Goal: Check status

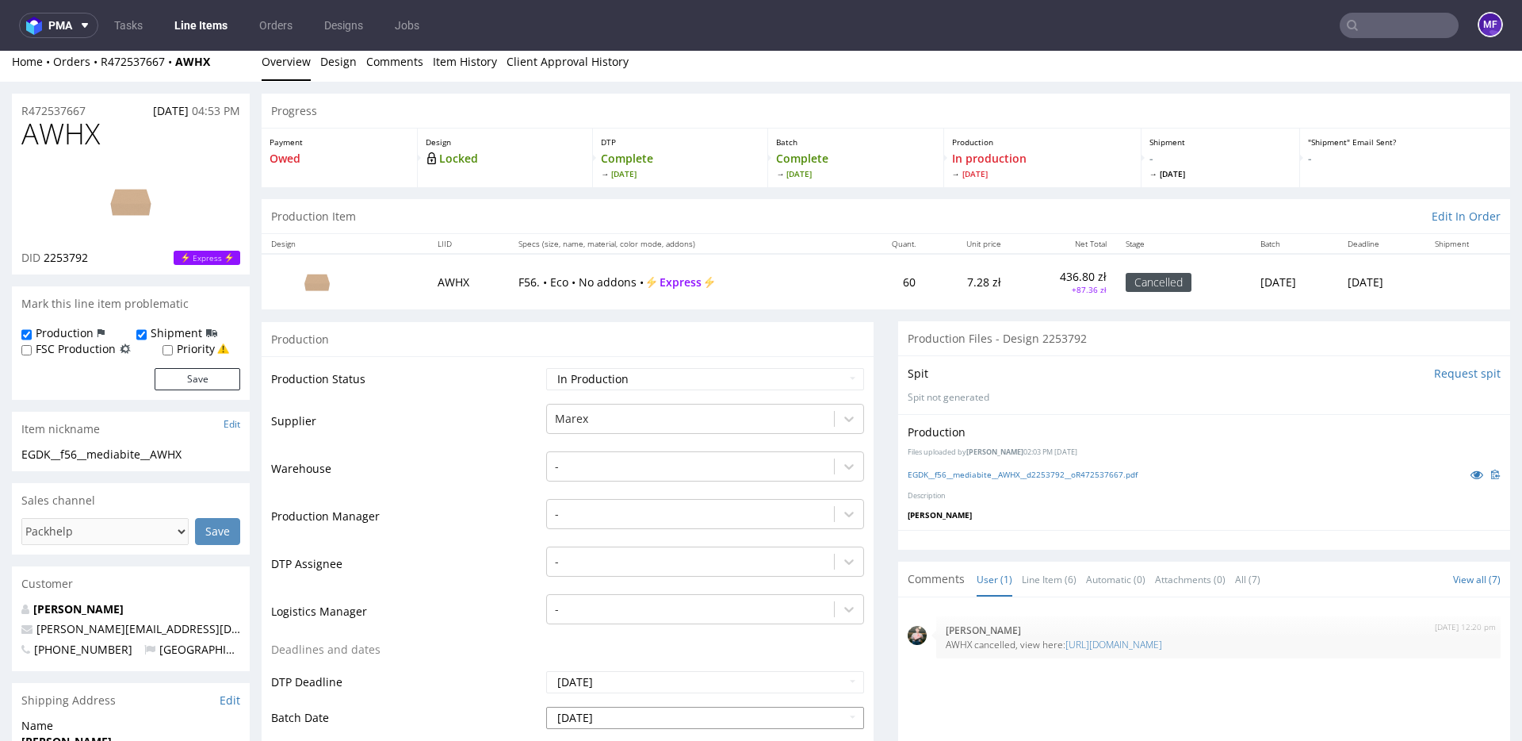
scroll to position [4, 0]
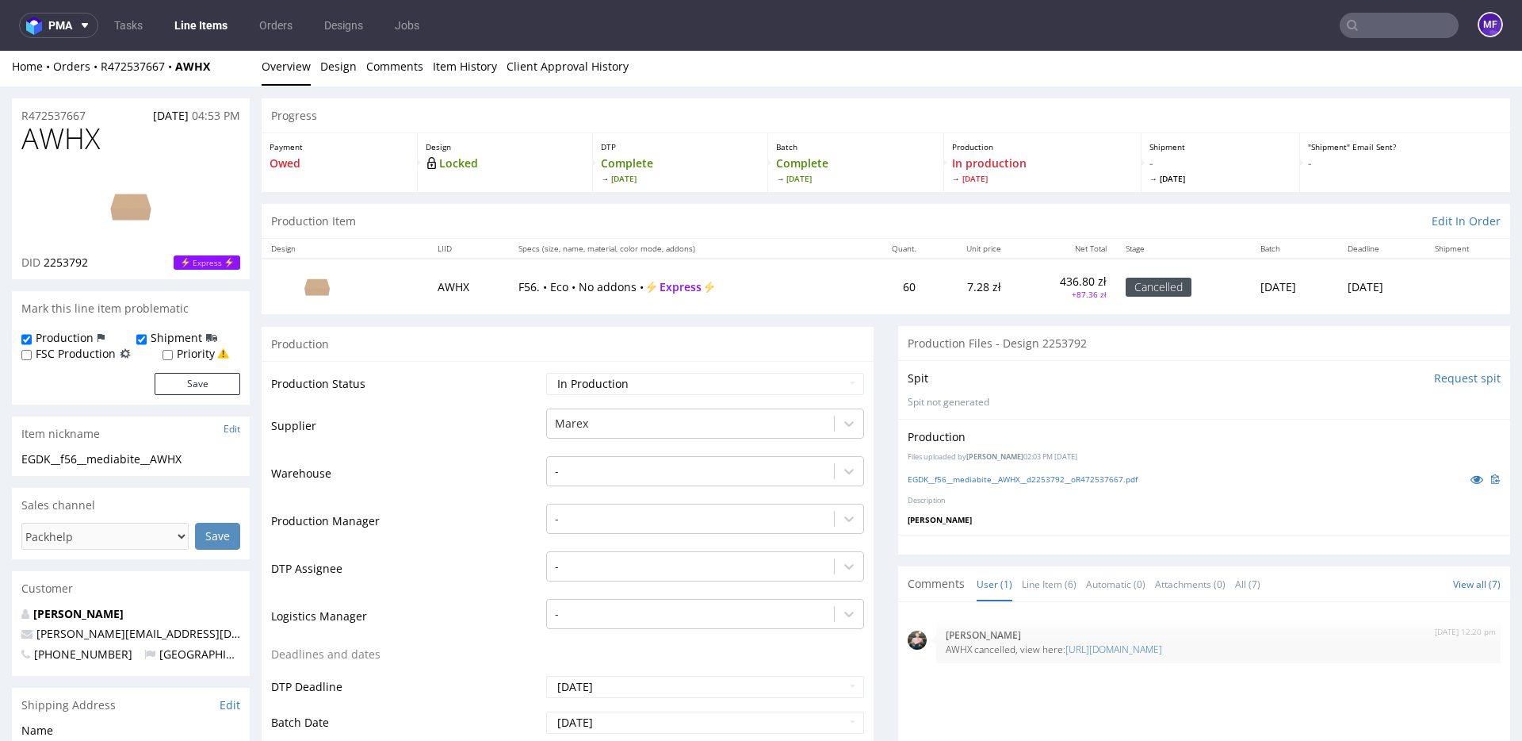
click at [380, 350] on div "Production" at bounding box center [568, 344] width 612 height 36
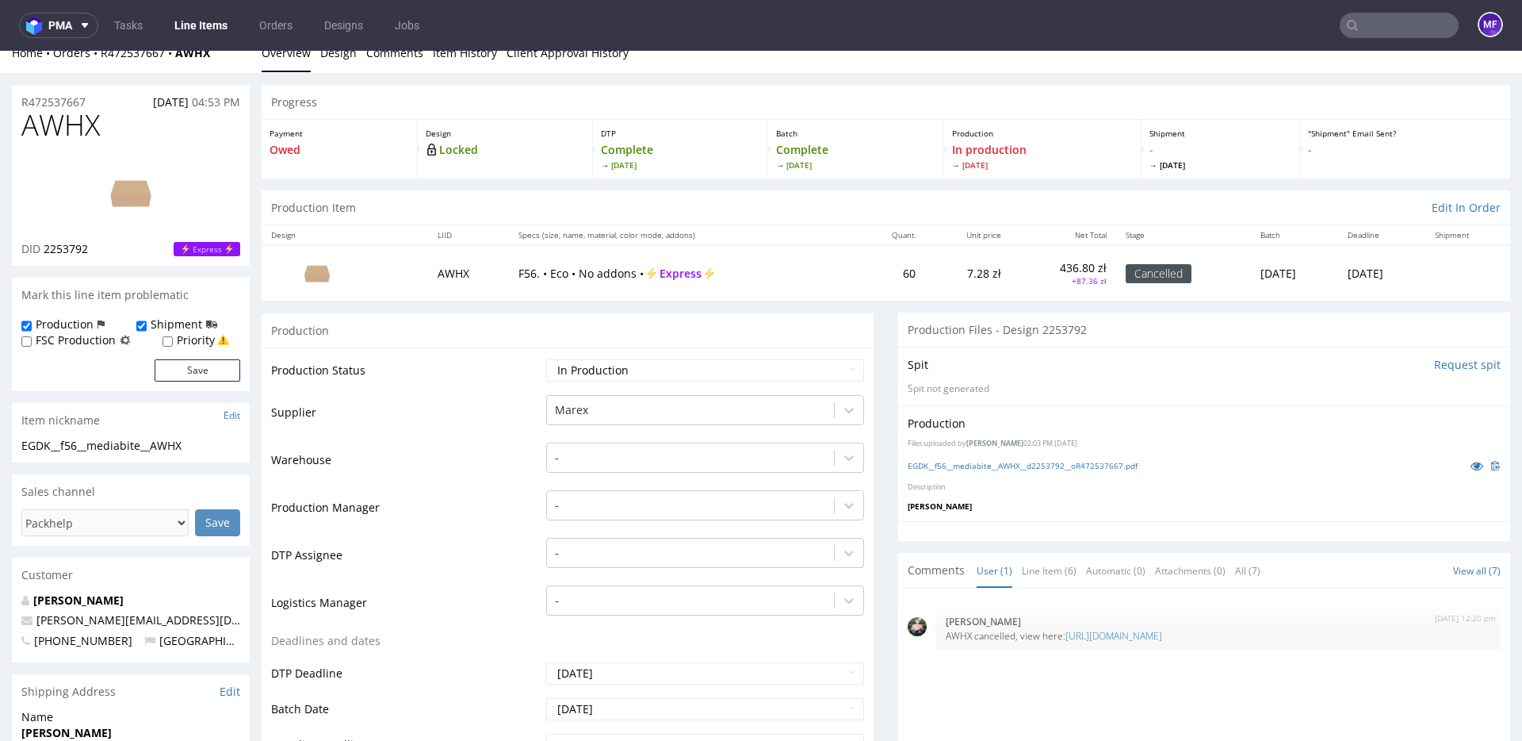
scroll to position [0, 0]
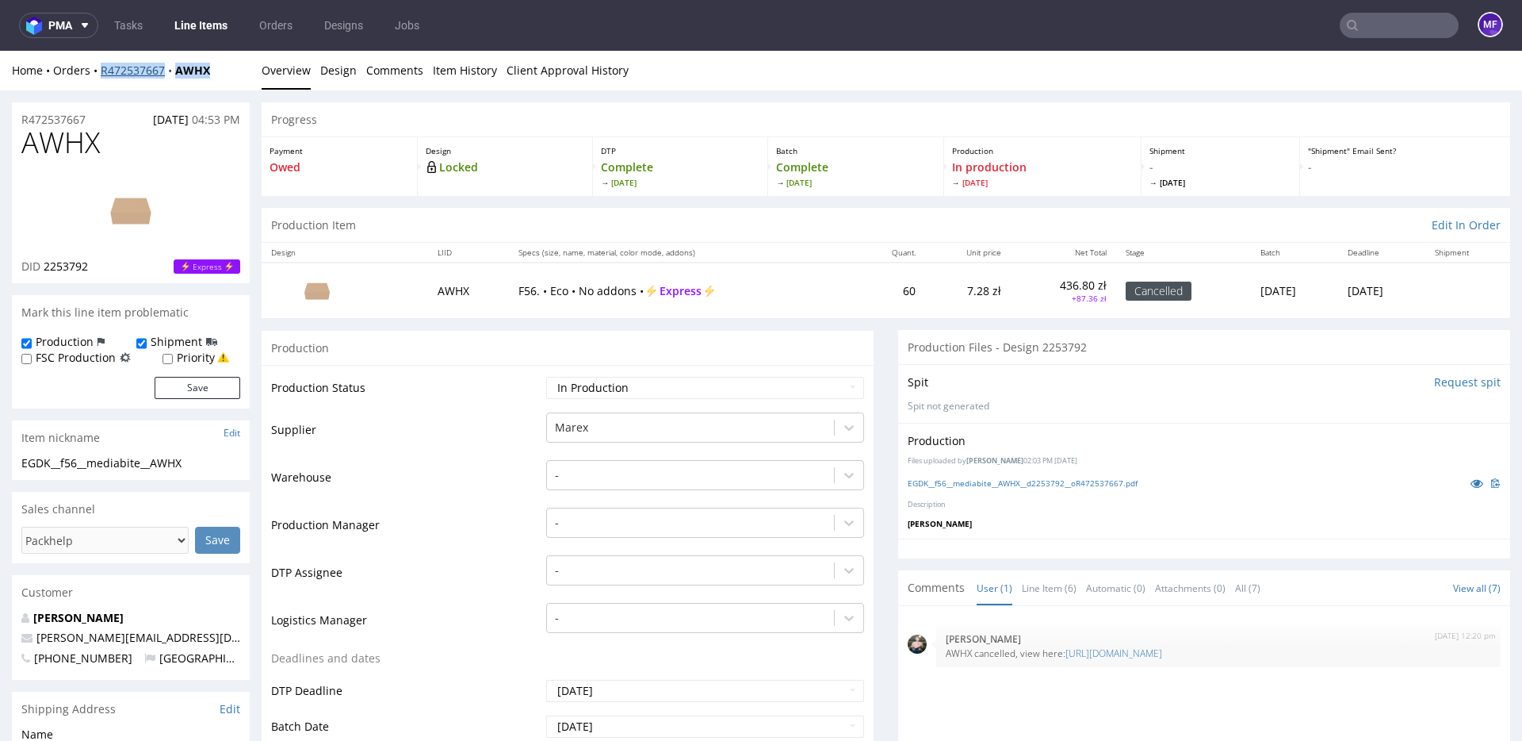
drag, startPoint x: 220, startPoint y: 74, endPoint x: 101, endPoint y: 74, distance: 118.9
click at [101, 74] on div "Home Orders R472537667 AWHX" at bounding box center [131, 71] width 238 height 16
copy div "R472537667 AWHX"
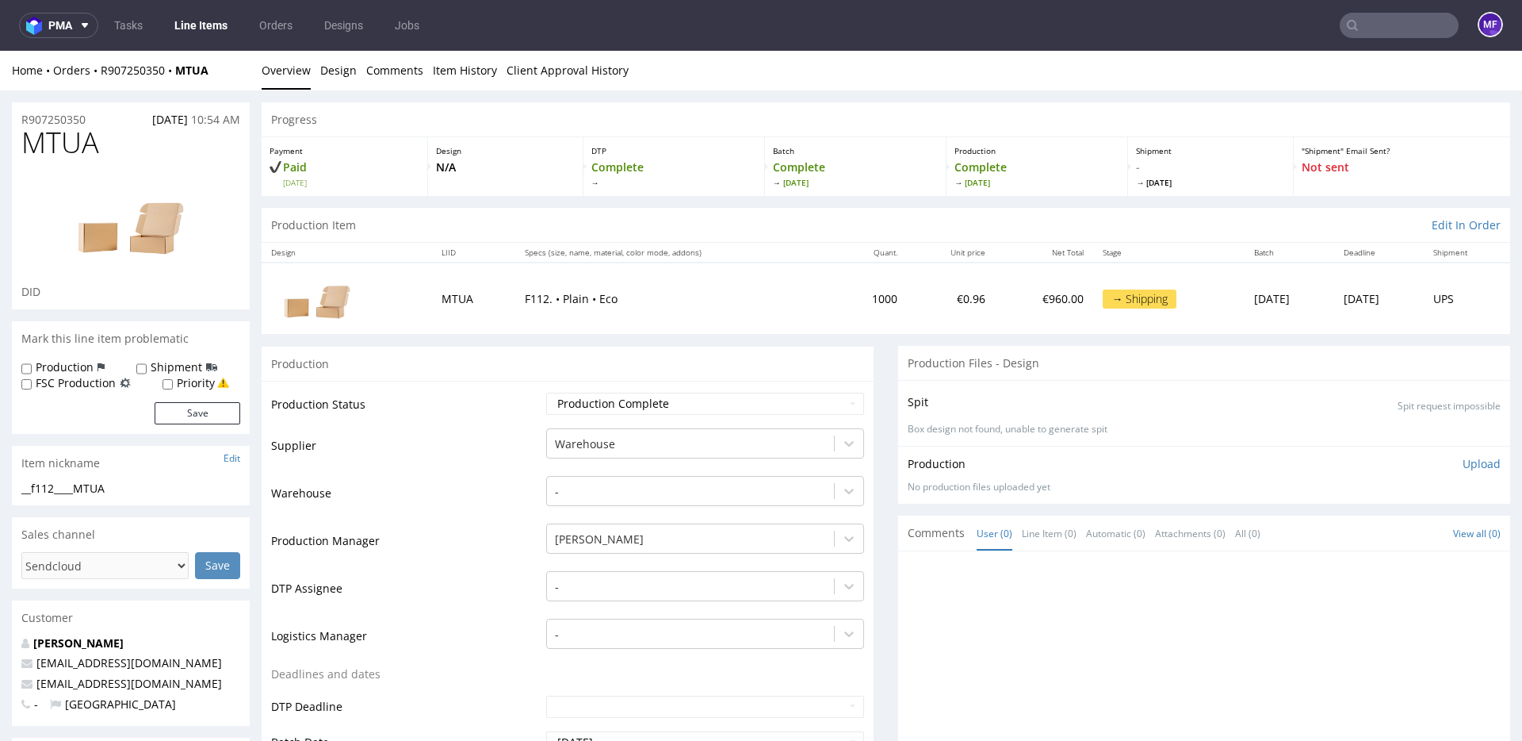
click at [526, 355] on div "Production" at bounding box center [568, 364] width 612 height 36
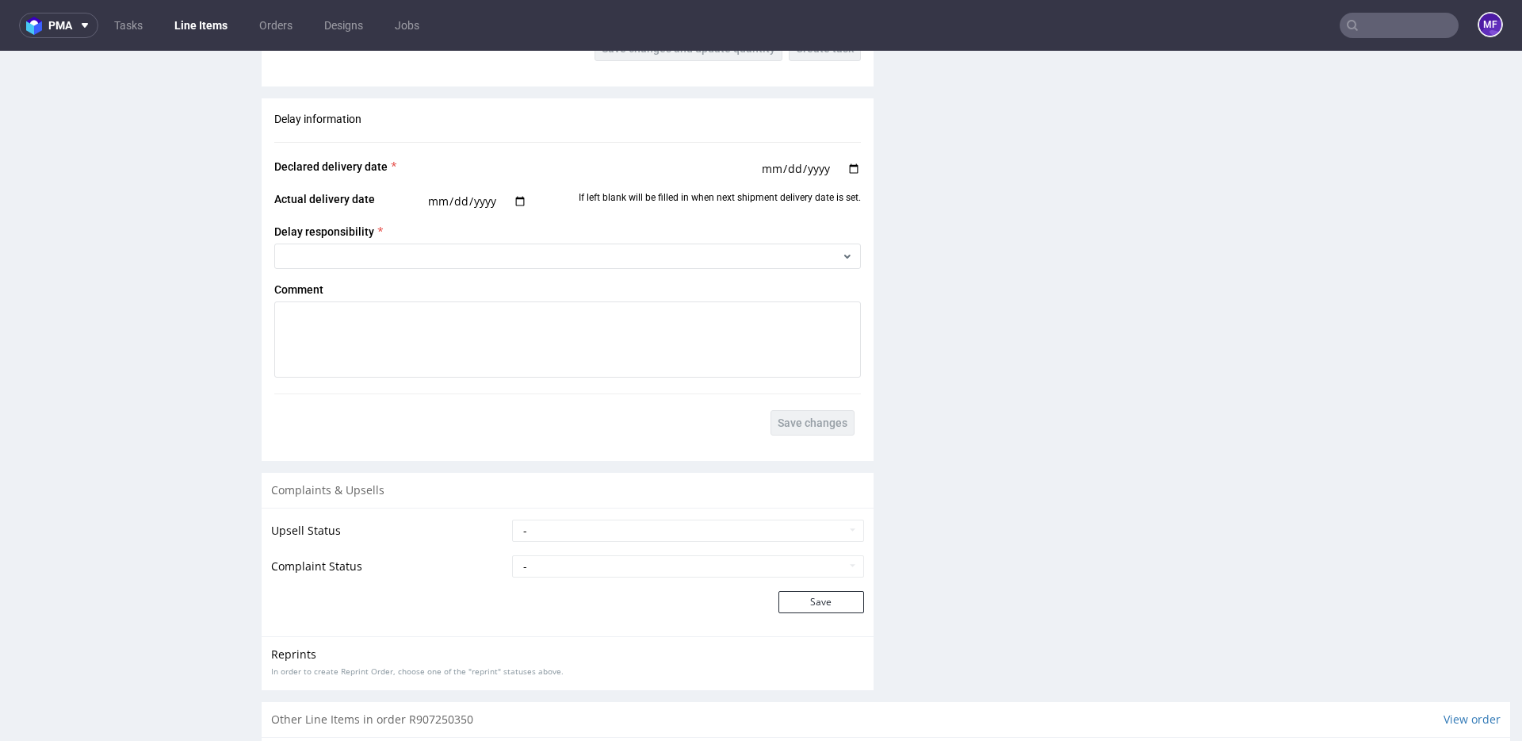
scroll to position [2157, 0]
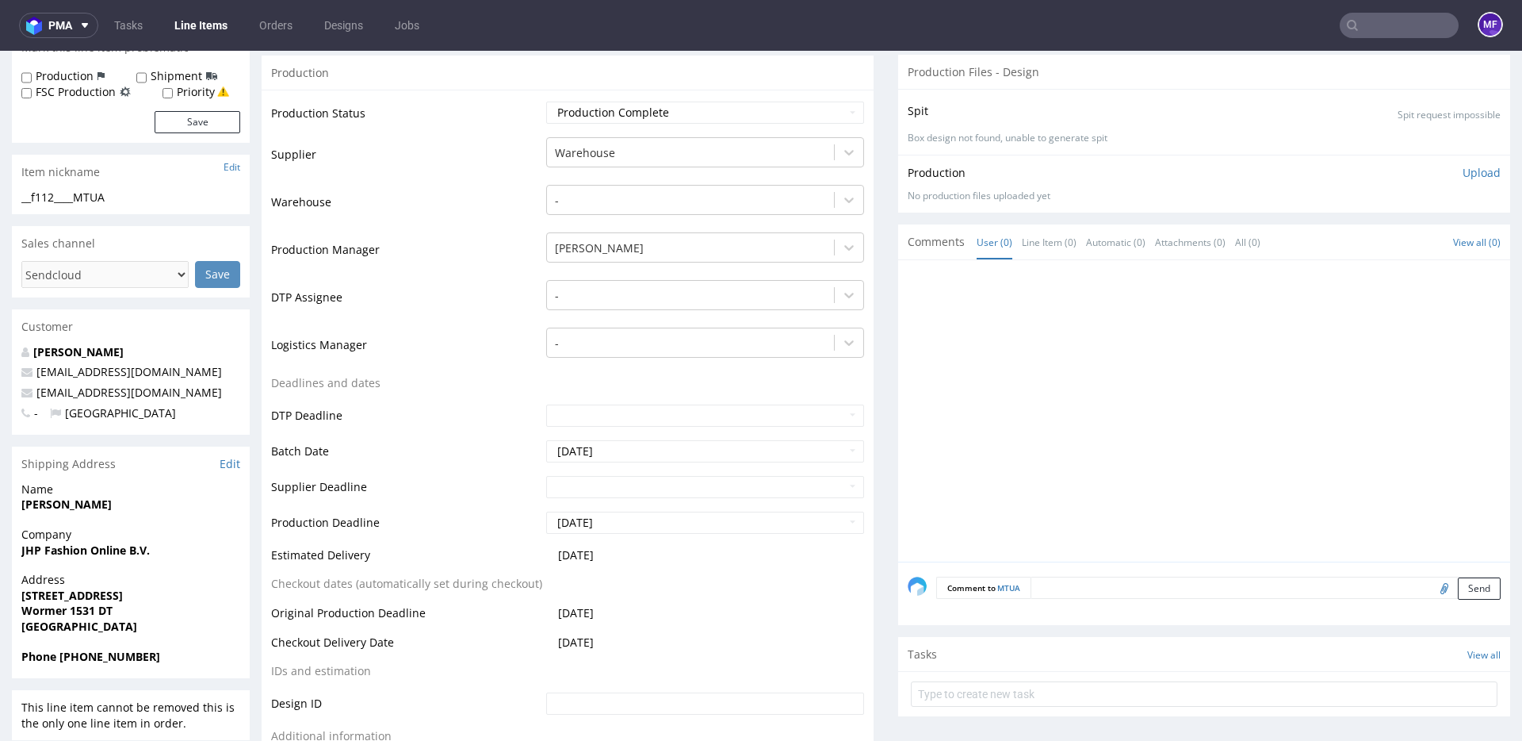
scroll to position [290, 0]
click at [491, 186] on td "Warehouse" at bounding box center [406, 208] width 271 height 48
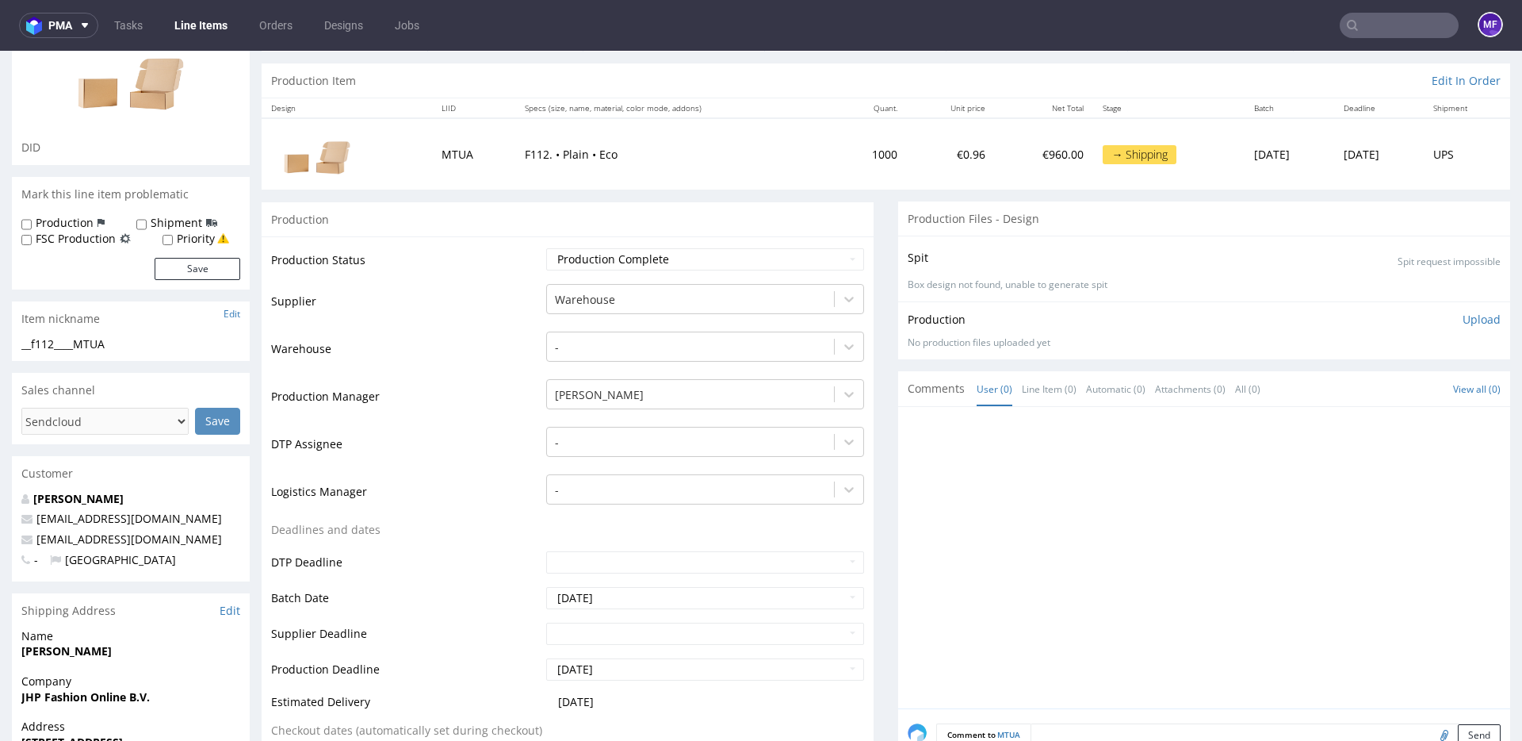
scroll to position [141, 0]
click at [502, 252] on td "Production Status" at bounding box center [406, 268] width 271 height 36
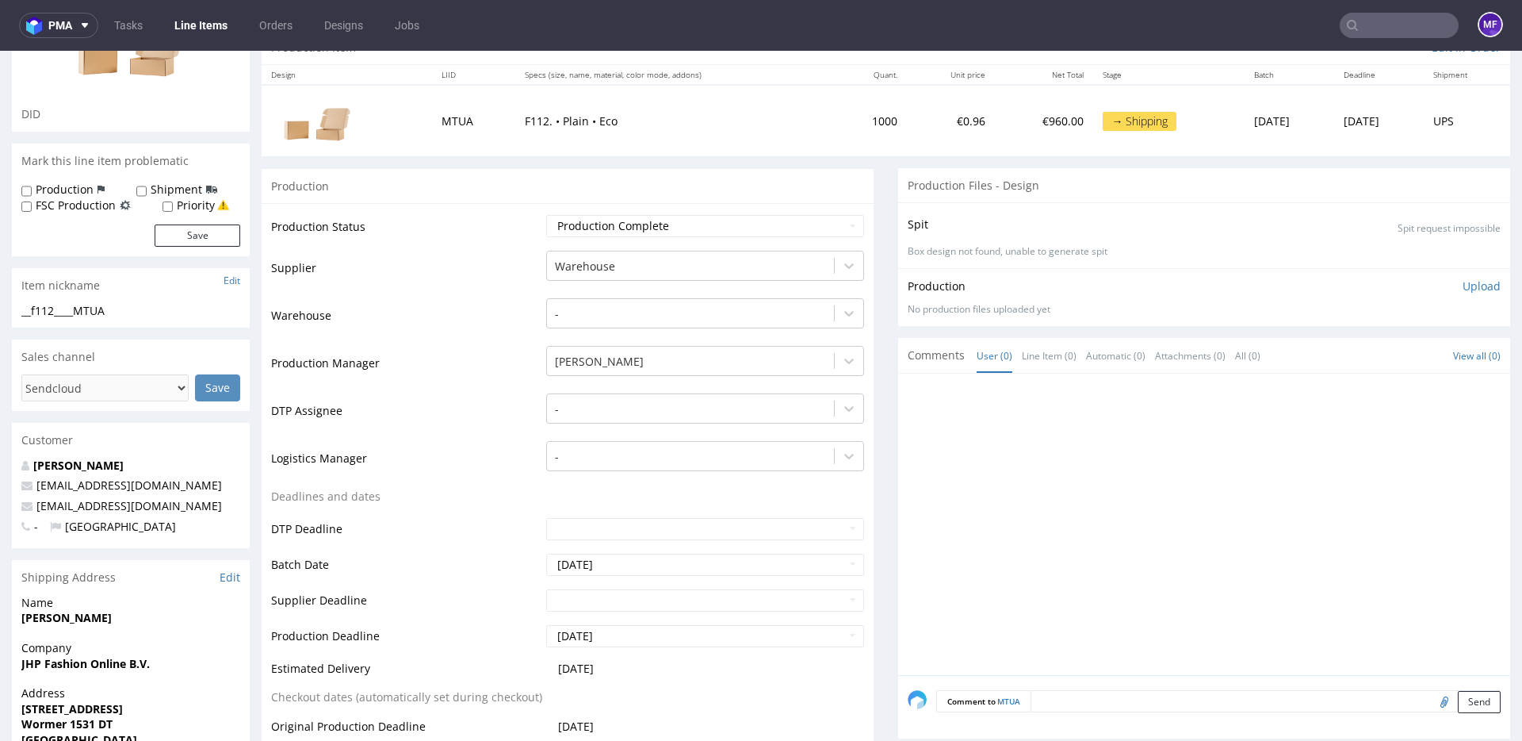
scroll to position [0, 0]
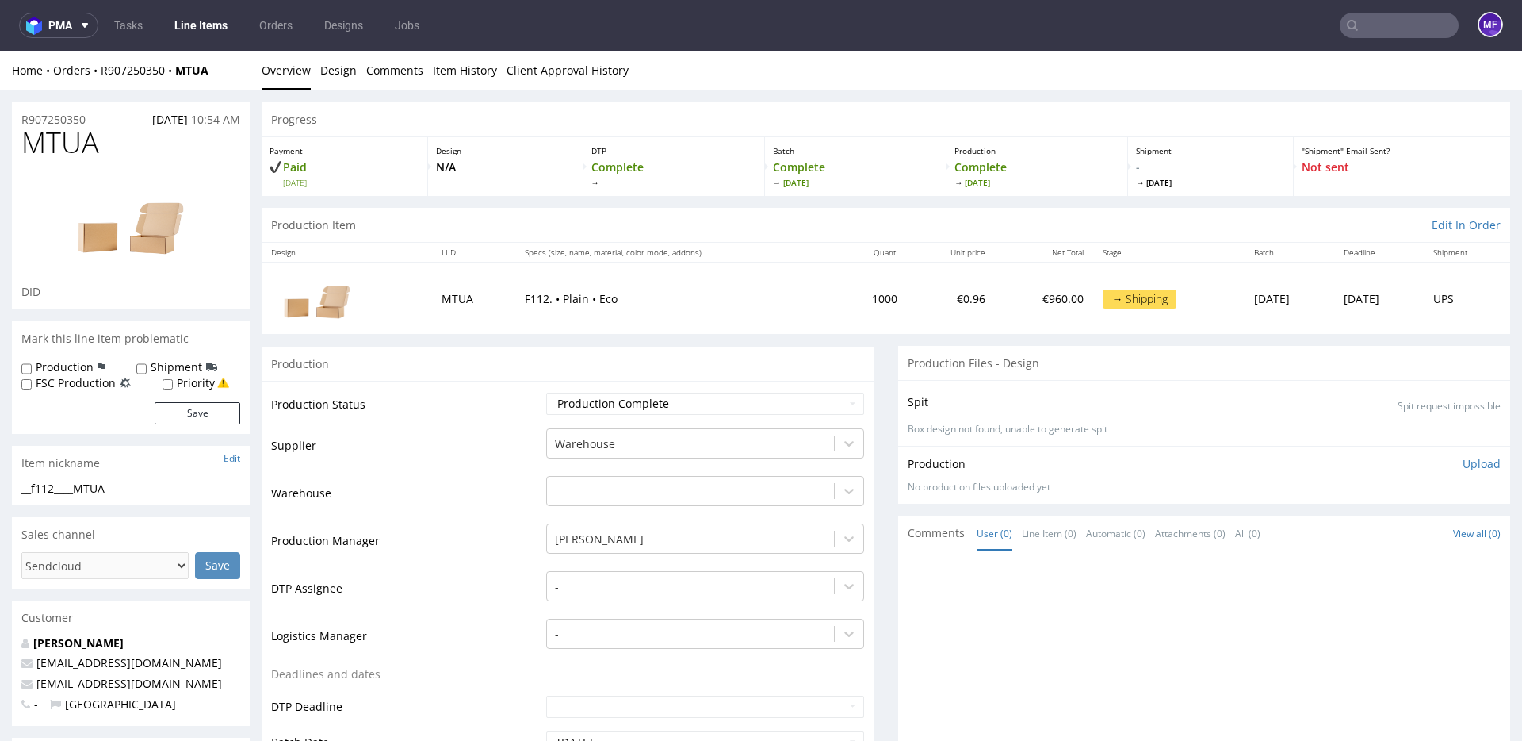
click at [511, 358] on div "Production" at bounding box center [568, 364] width 612 height 36
click at [1391, 34] on input "text" at bounding box center [1399, 25] width 119 height 25
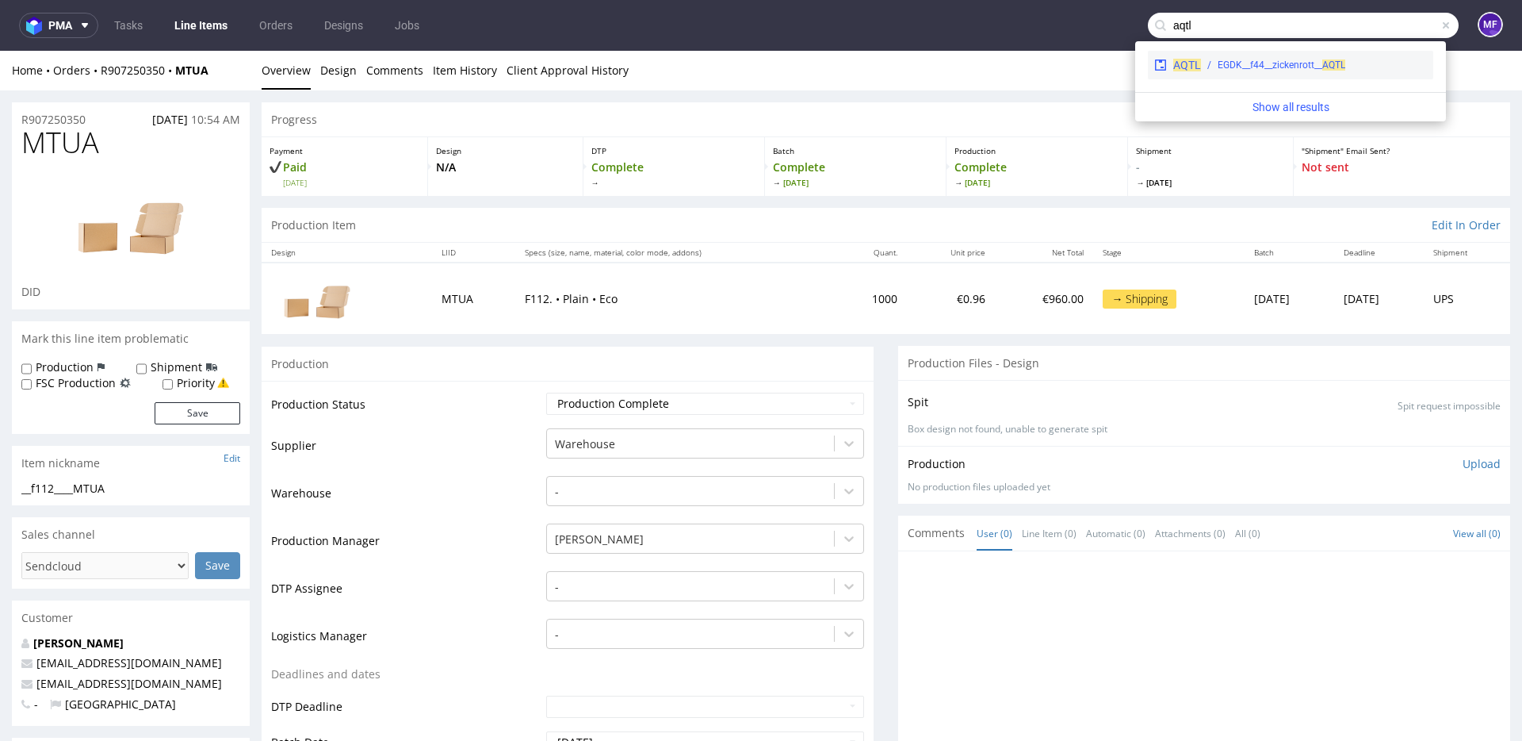
type input "aqtl"
click at [1268, 59] on div "EGDK__f44__zickenrott__ AQTL" at bounding box center [1282, 65] width 128 height 14
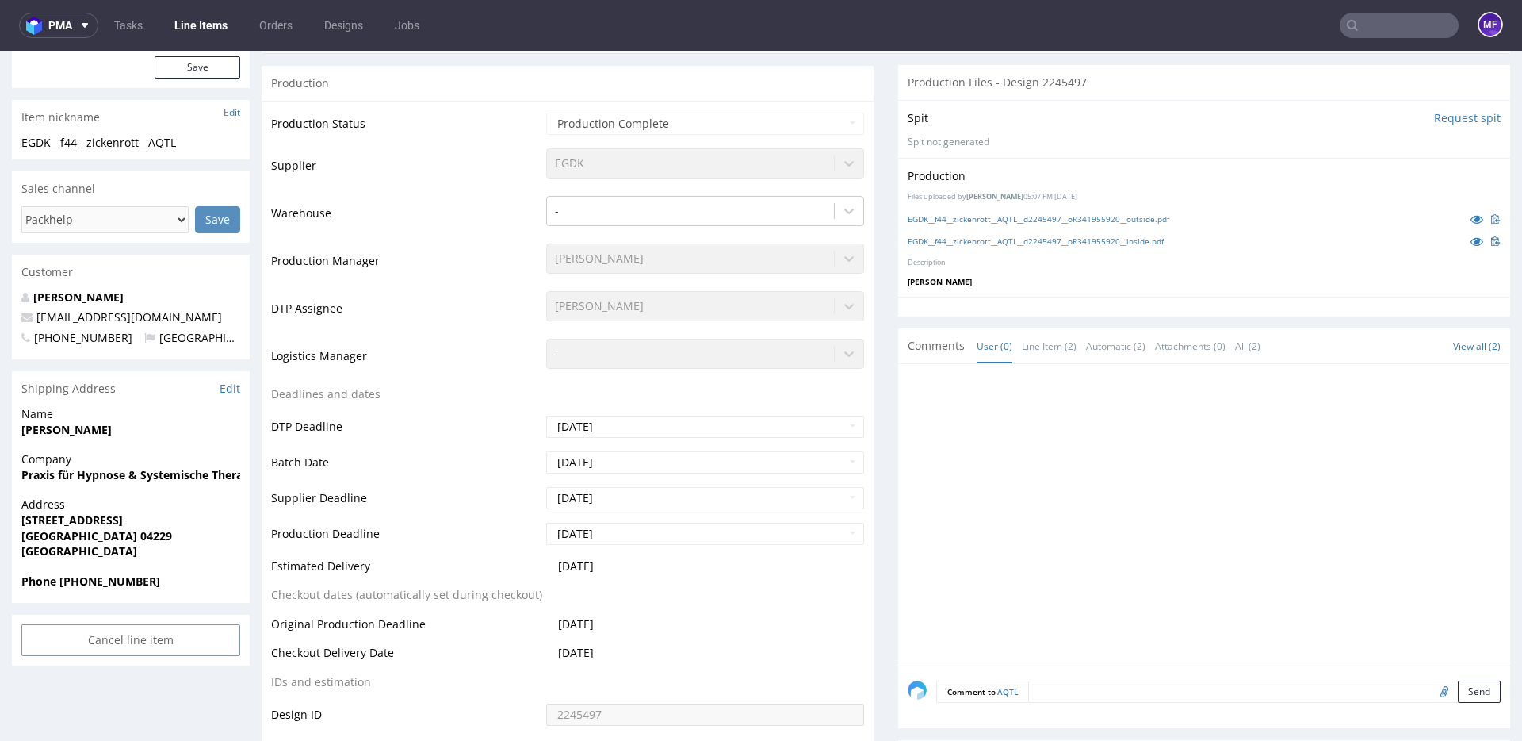
scroll to position [328, 0]
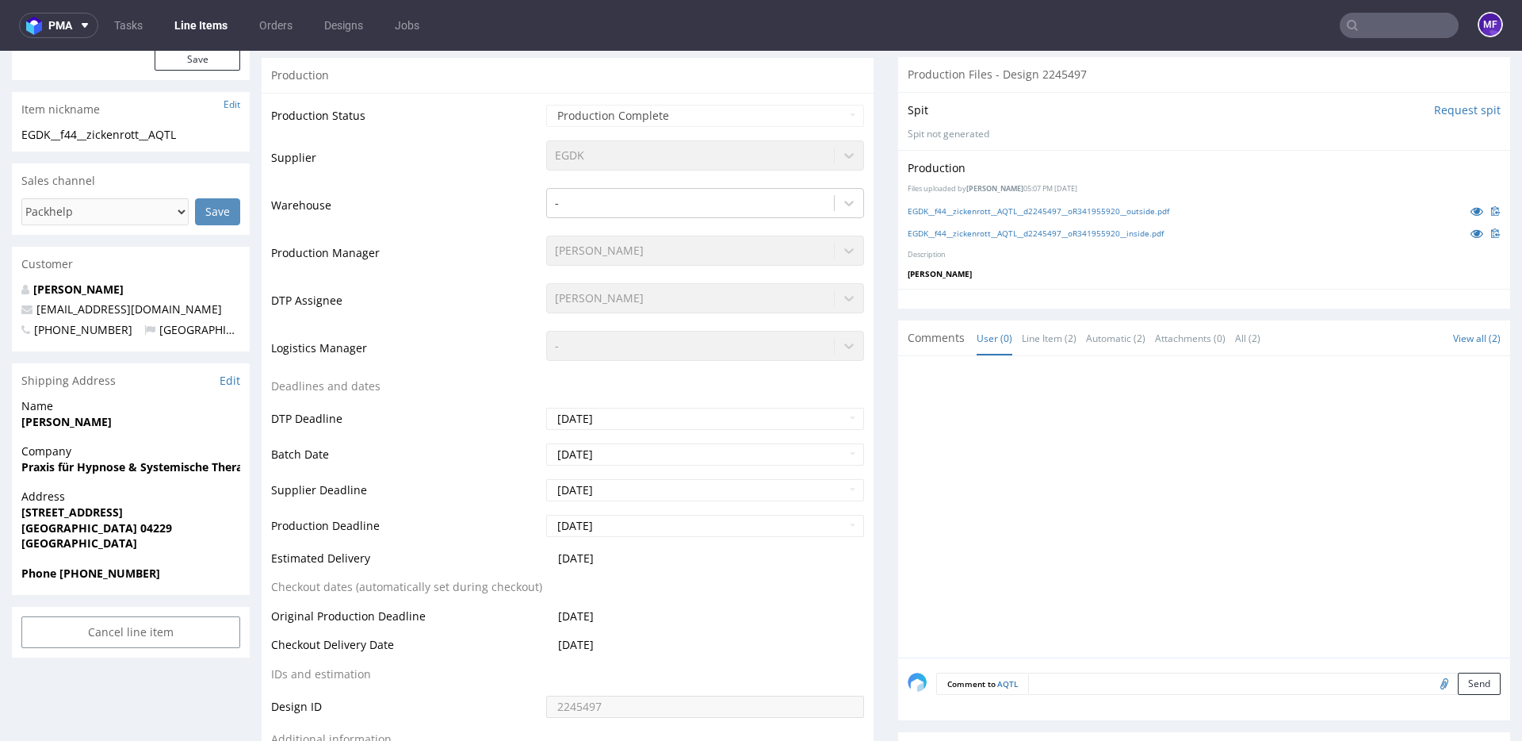
click at [1410, 21] on input "text" at bounding box center [1399, 25] width 119 height 25
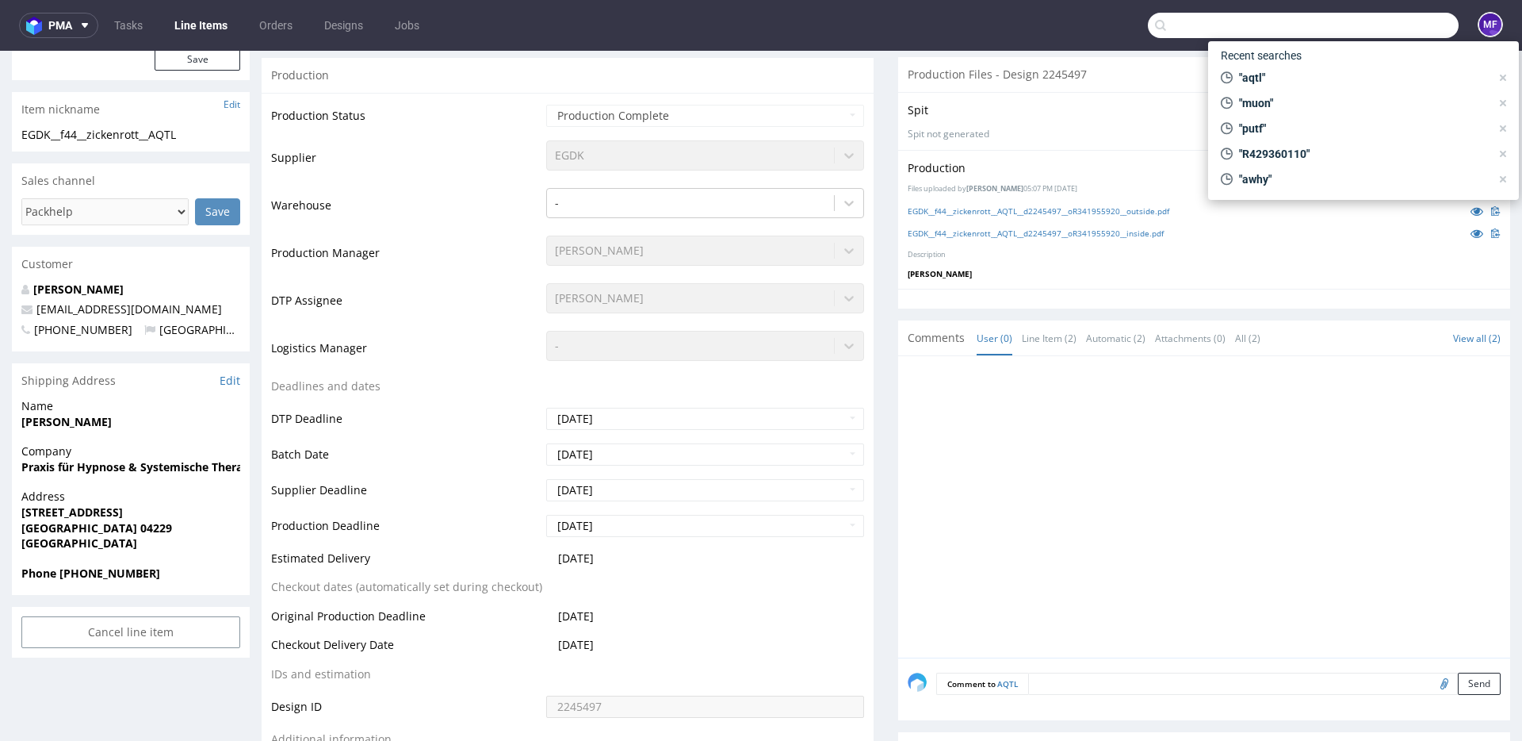
paste input "ZQV"
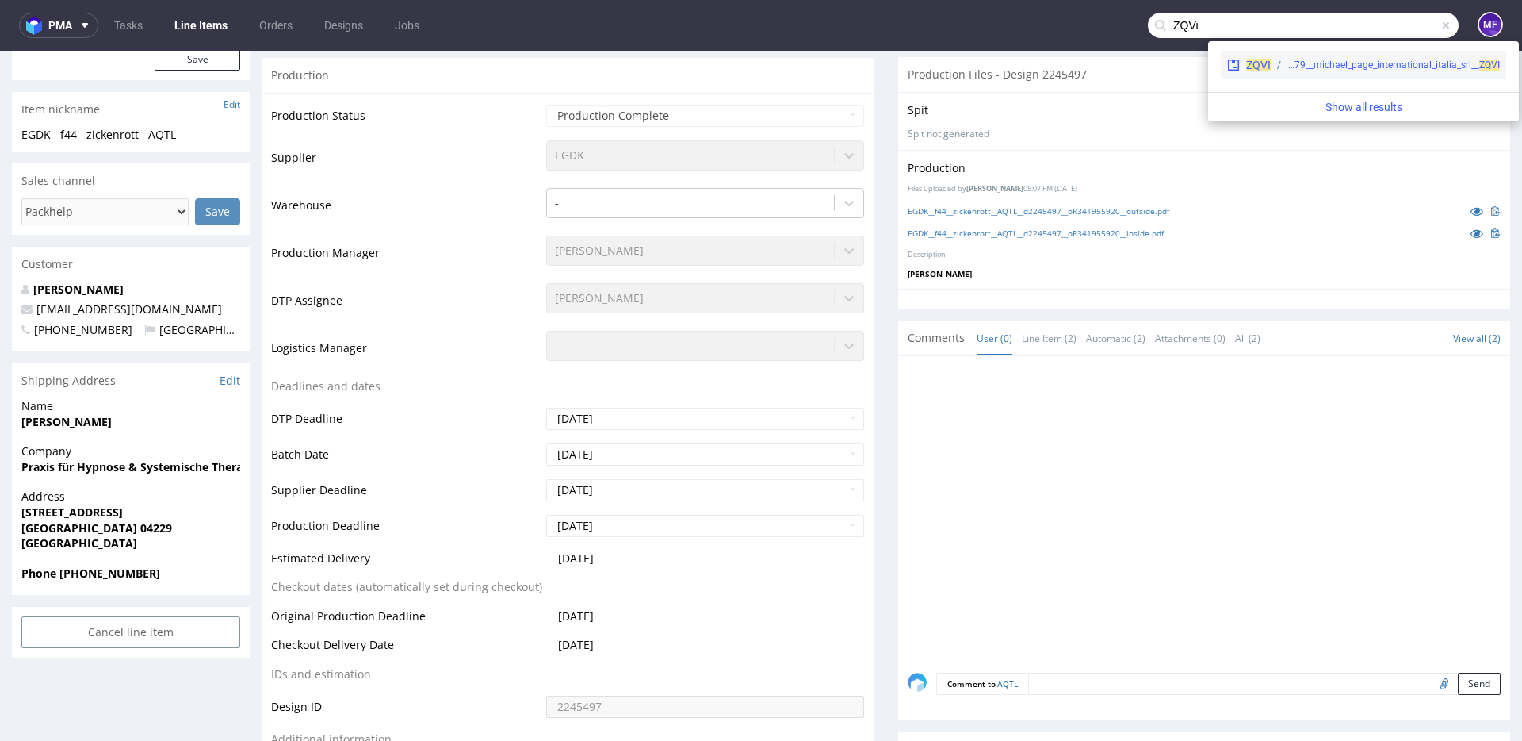
type input "ZQVi"
drag, startPoint x: 1364, startPoint y: 64, endPoint x: 1364, endPoint y: 13, distance: 50.7
click at [1364, 64] on div "warehouse__f79__michael_page_international_italia_srl__ ZQVI" at bounding box center [1394, 65] width 212 height 14
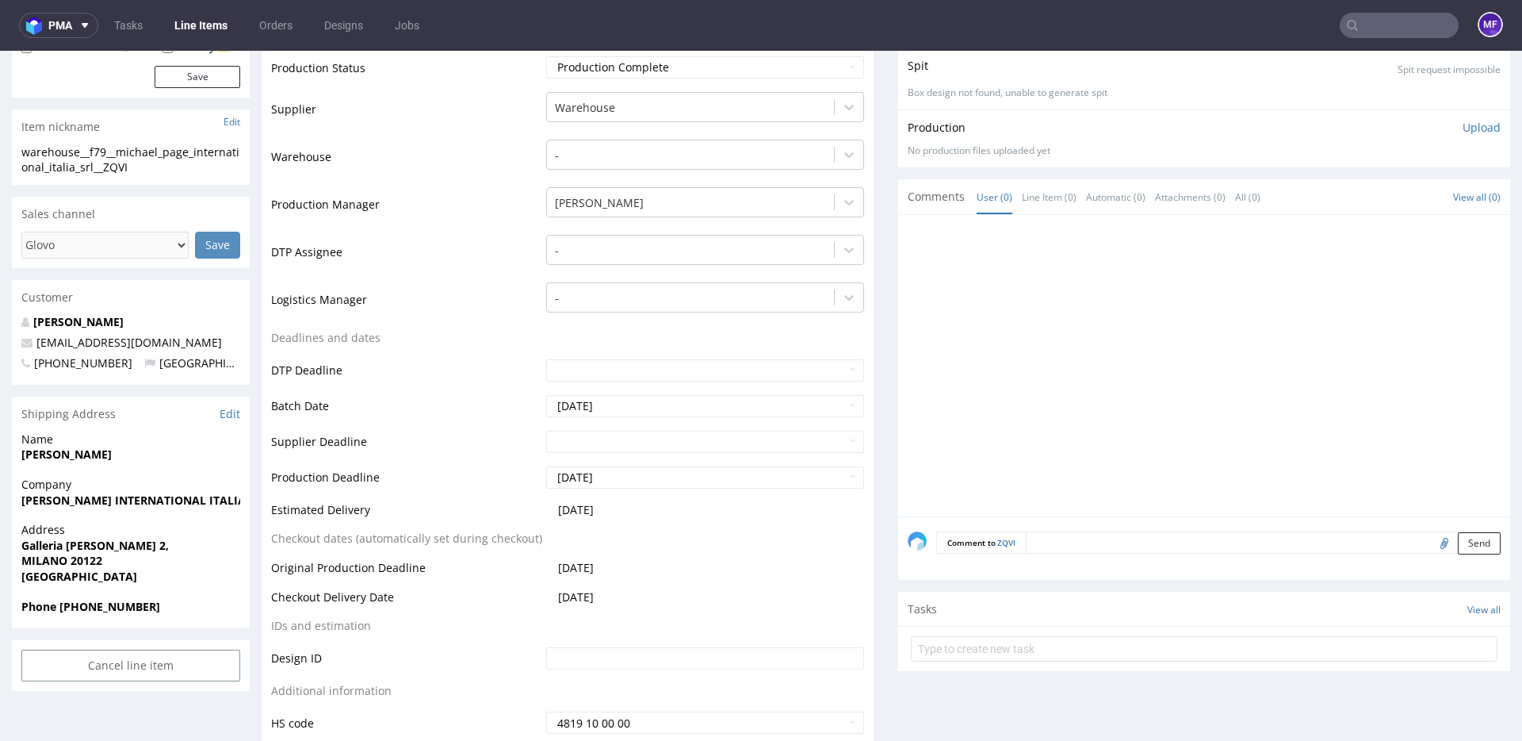
scroll to position [340, 0]
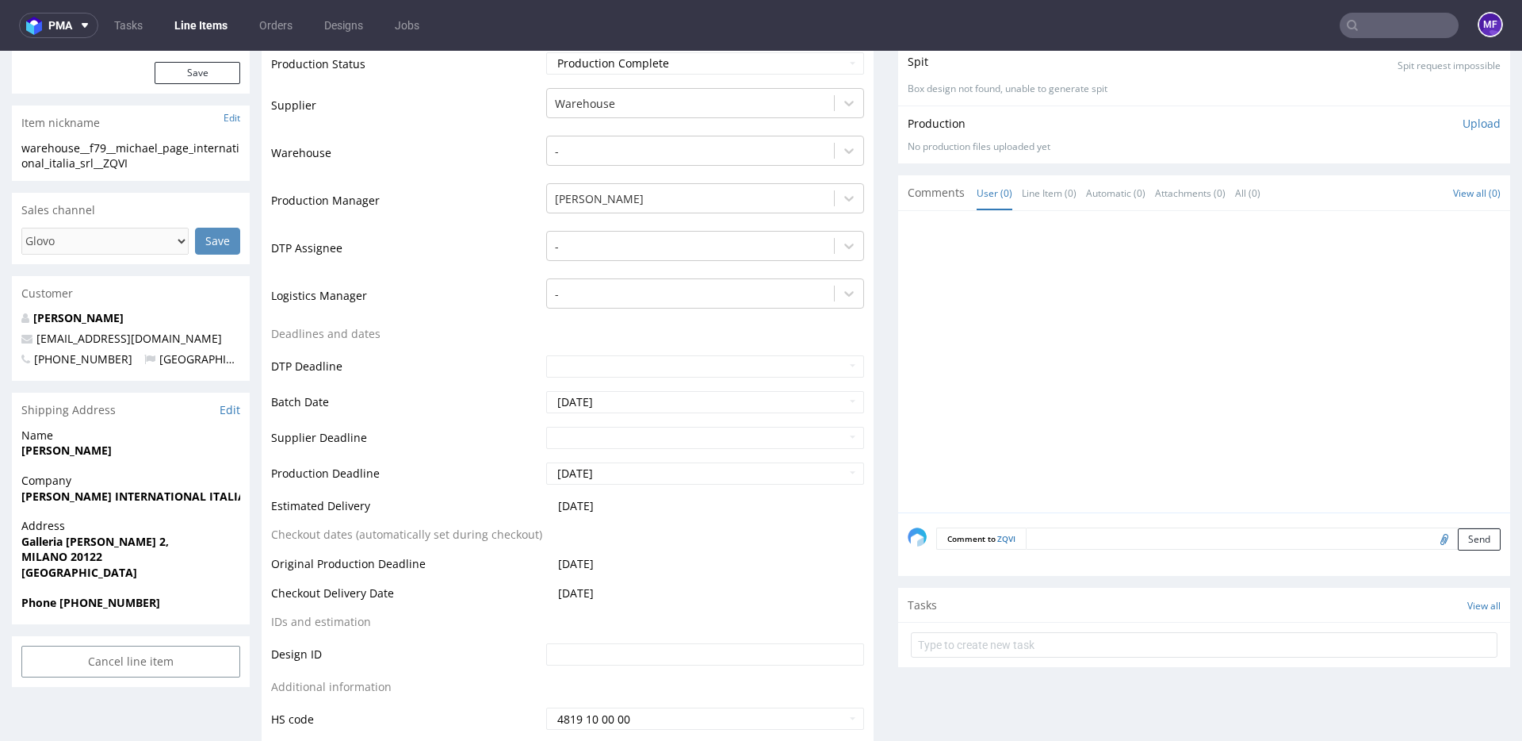
click at [1365, 33] on input "text" at bounding box center [1399, 25] width 119 height 25
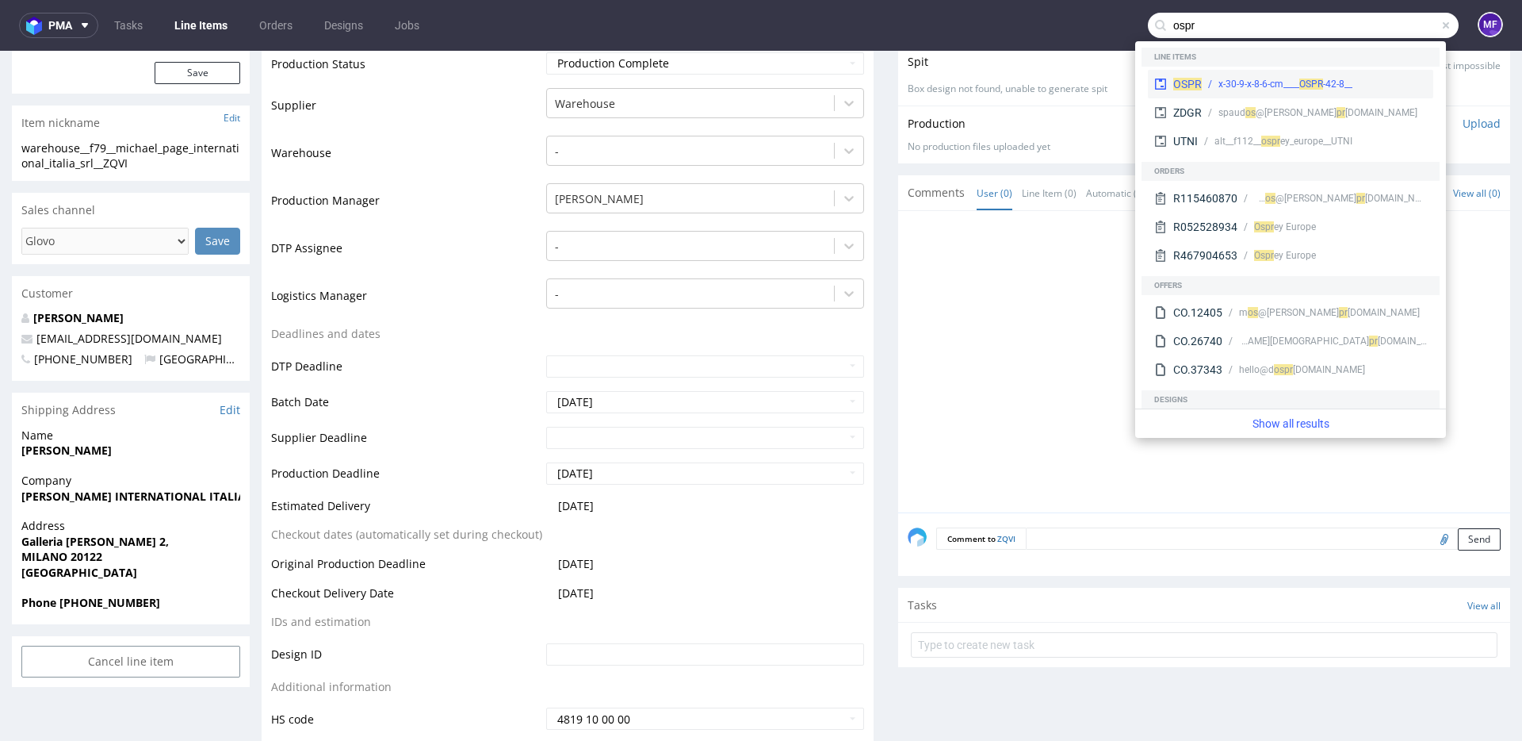
type input "ospr"
click at [1259, 86] on div "__42-8-x-30-9-x-8-6-cm____ OSPR" at bounding box center [1286, 84] width 134 height 14
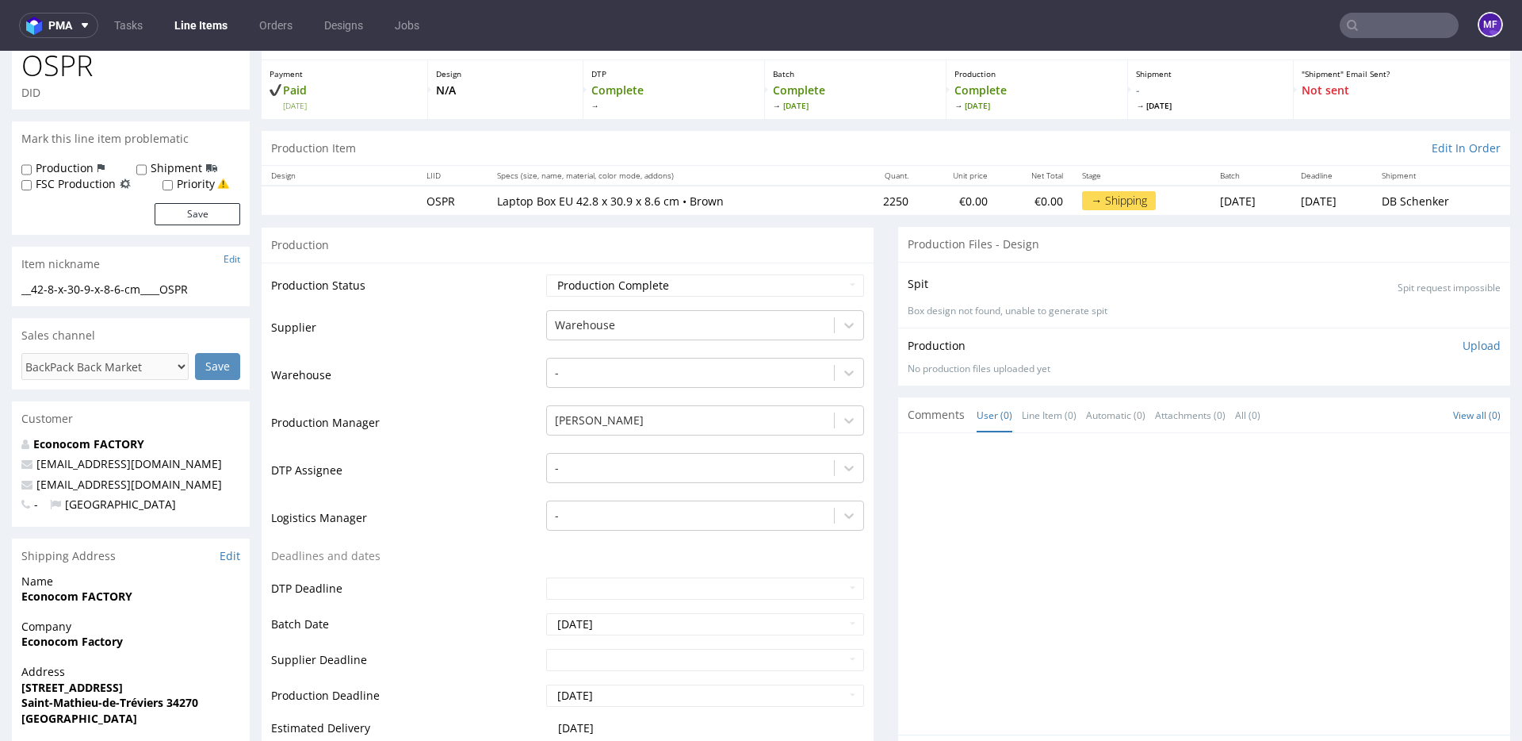
scroll to position [94, 0]
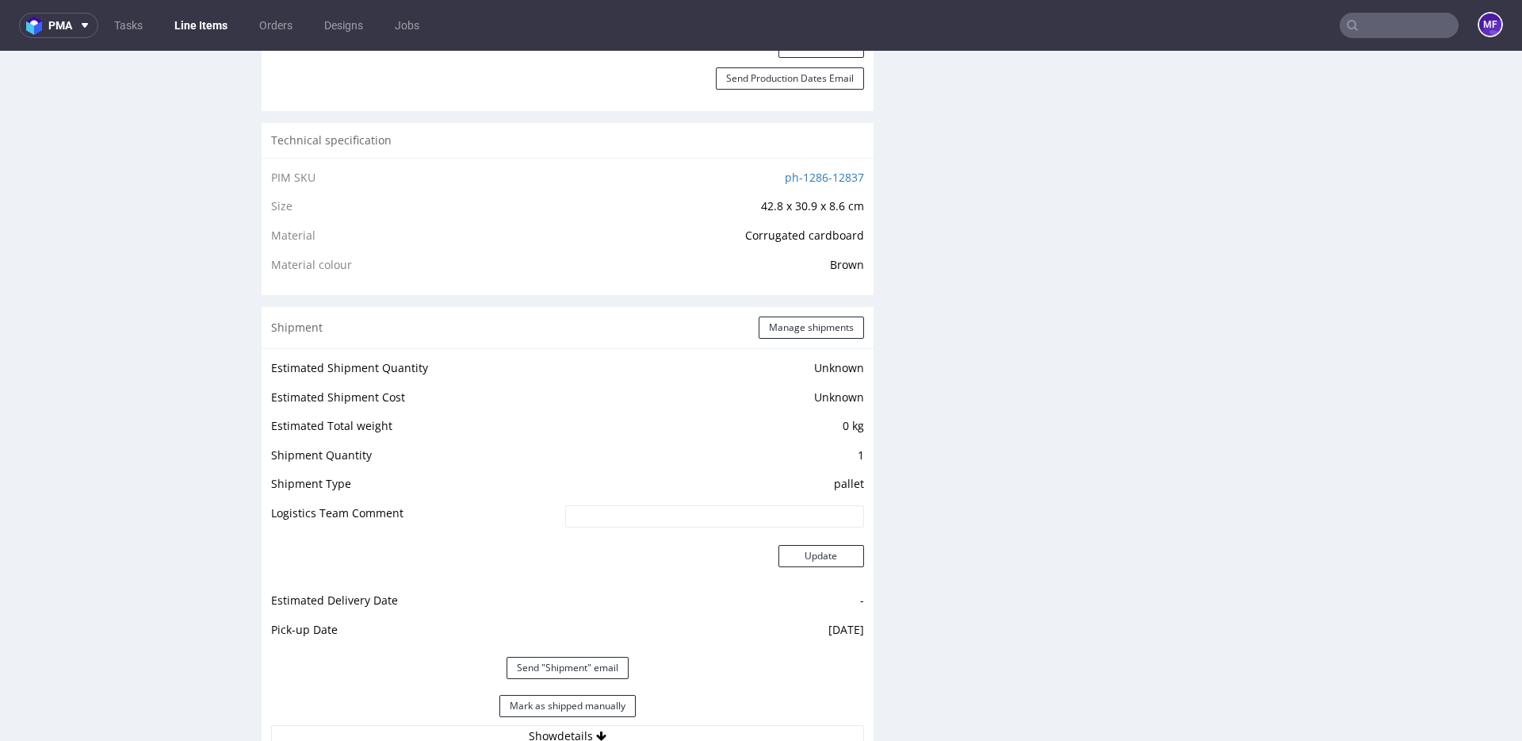
click at [912, 548] on div "Production Files - Design Spit Spit request impossible Box design not found, un…" at bounding box center [1204, 426] width 612 height 2277
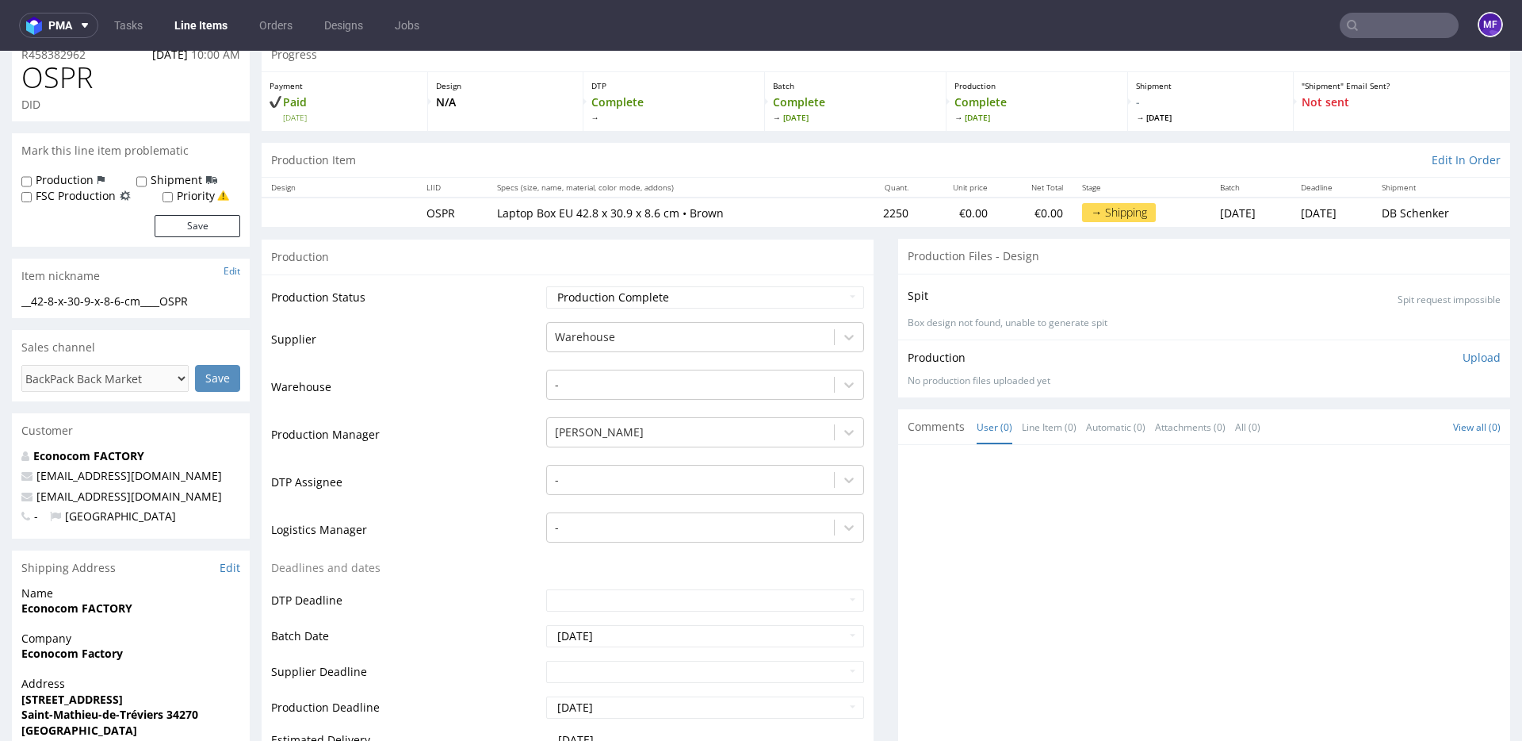
scroll to position [0, 0]
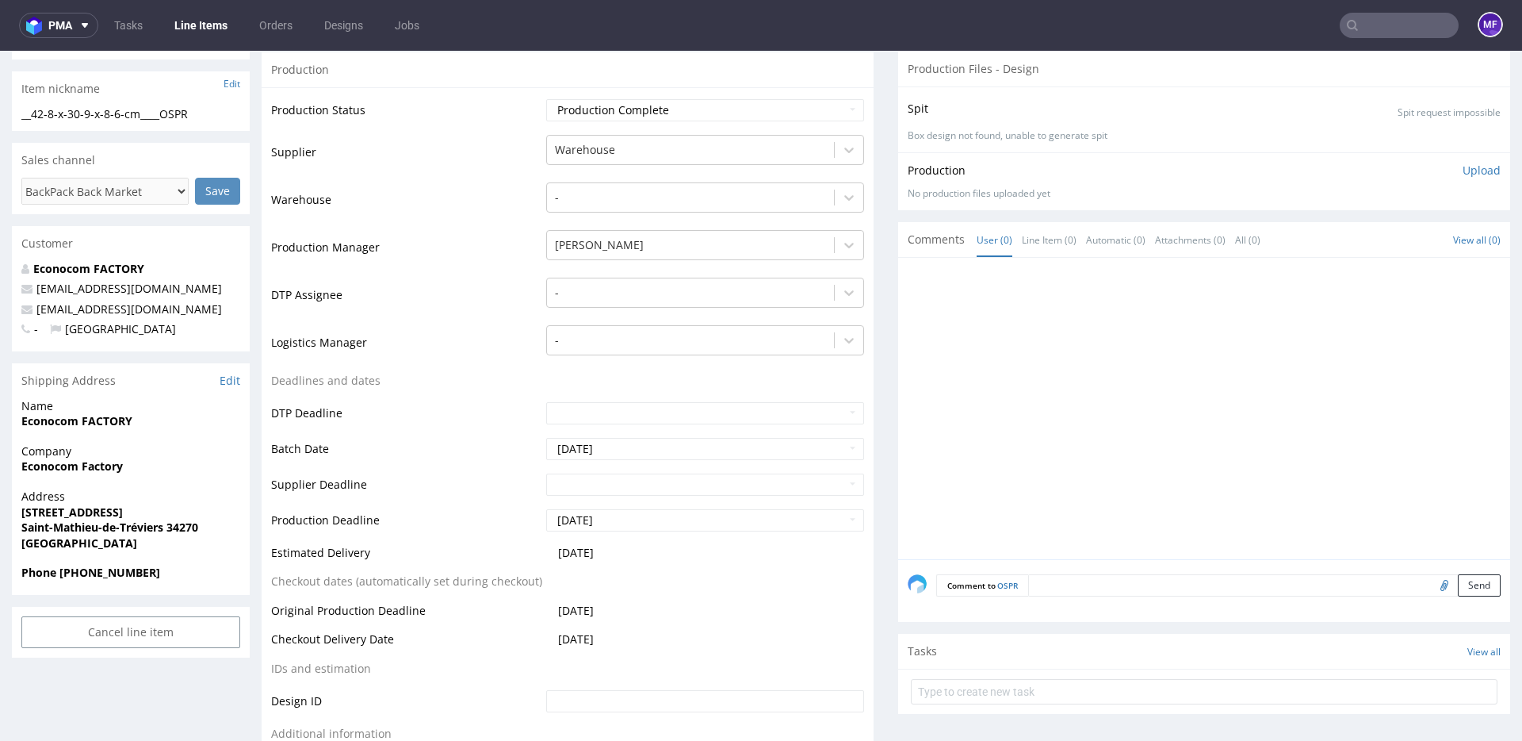
scroll to position [255, 0]
click at [409, 455] on td "Batch Date" at bounding box center [406, 452] width 271 height 36
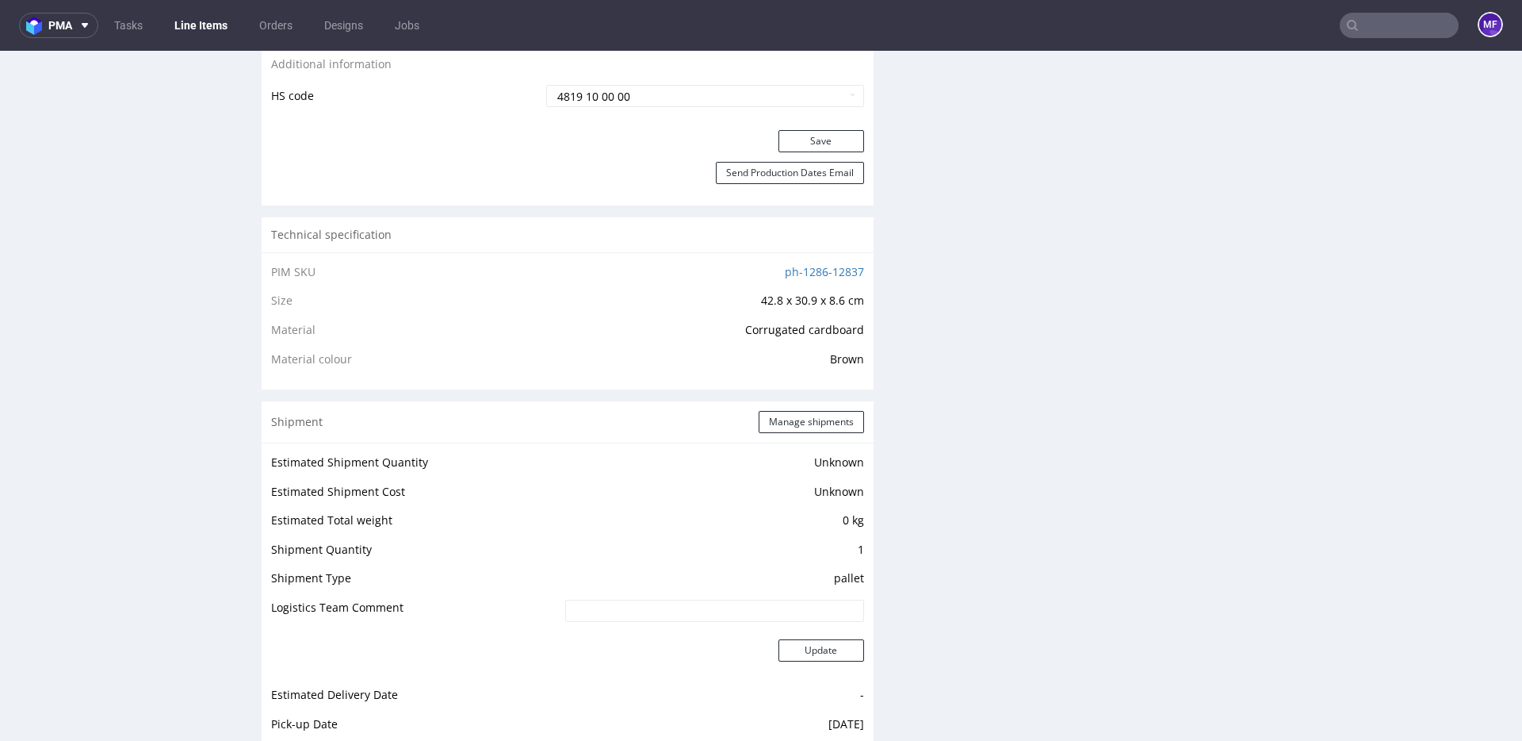
scroll to position [925, 0]
click at [810, 266] on link "ph-1286-12837" at bounding box center [824, 268] width 79 height 15
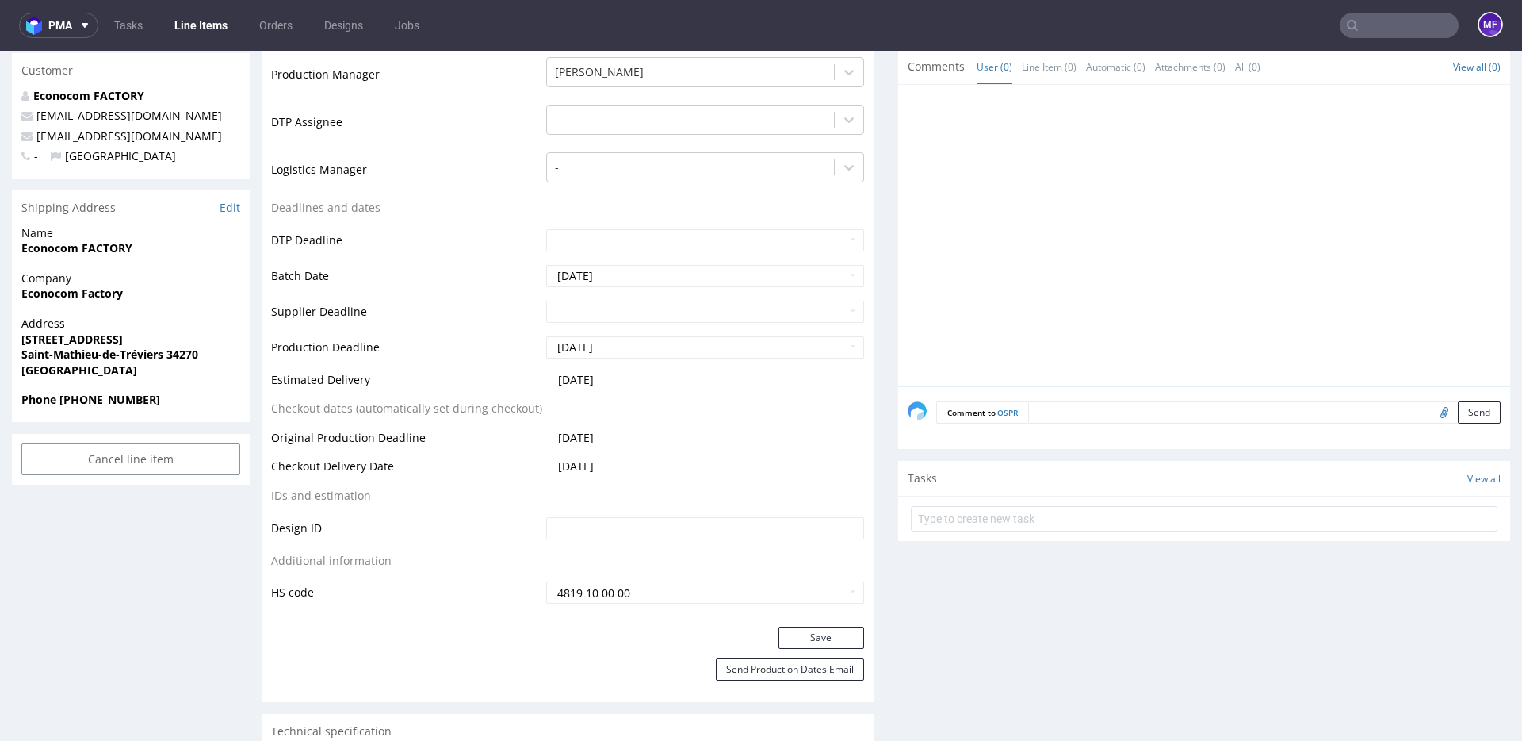
scroll to position [0, 0]
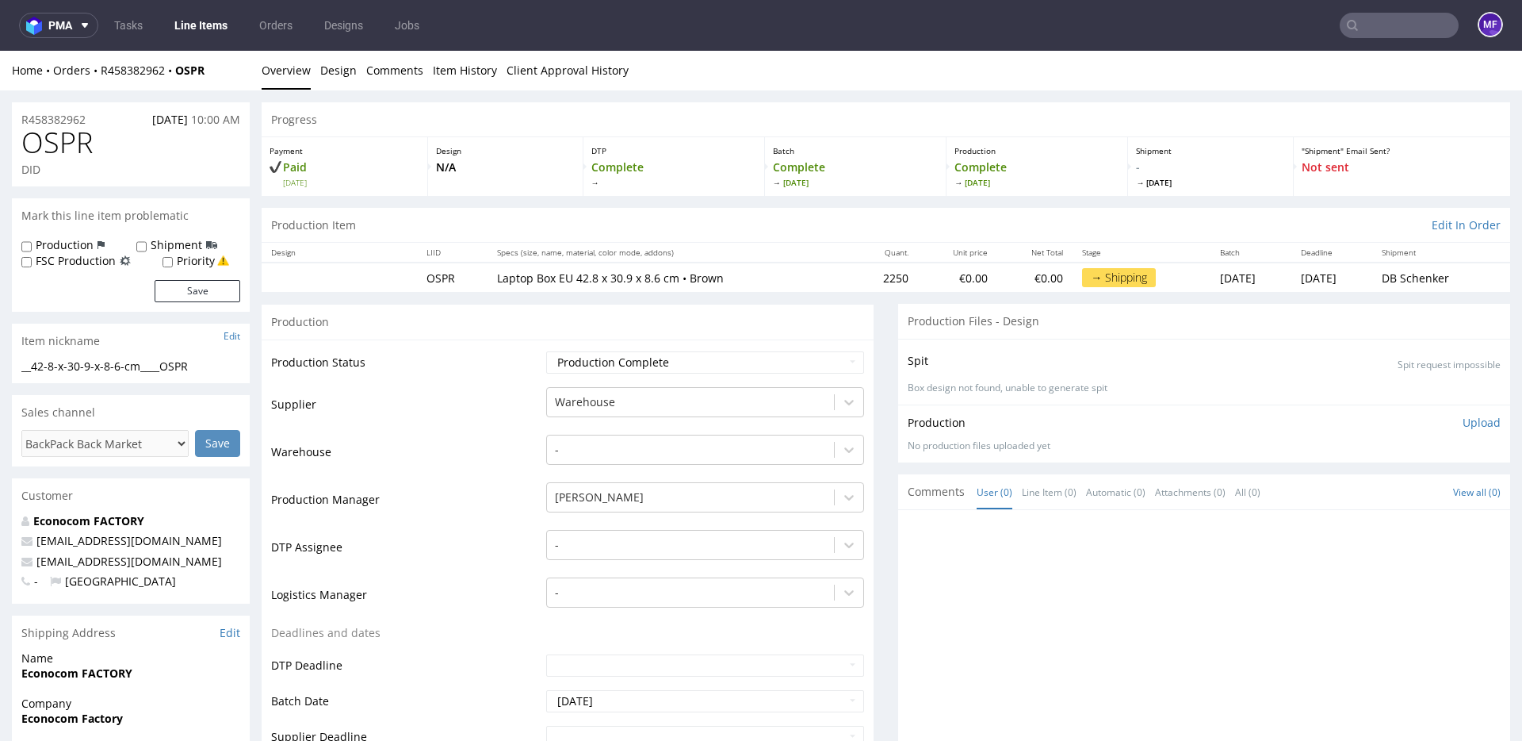
click at [733, 318] on div "Production" at bounding box center [568, 322] width 612 height 36
click at [814, 213] on div "Production Item Edit In Order" at bounding box center [886, 222] width 1249 height 35
click at [741, 260] on td "Laptop Box EU 42.8 x 30.9 x 8.6 cm • Brown" at bounding box center [670, 273] width 365 height 29
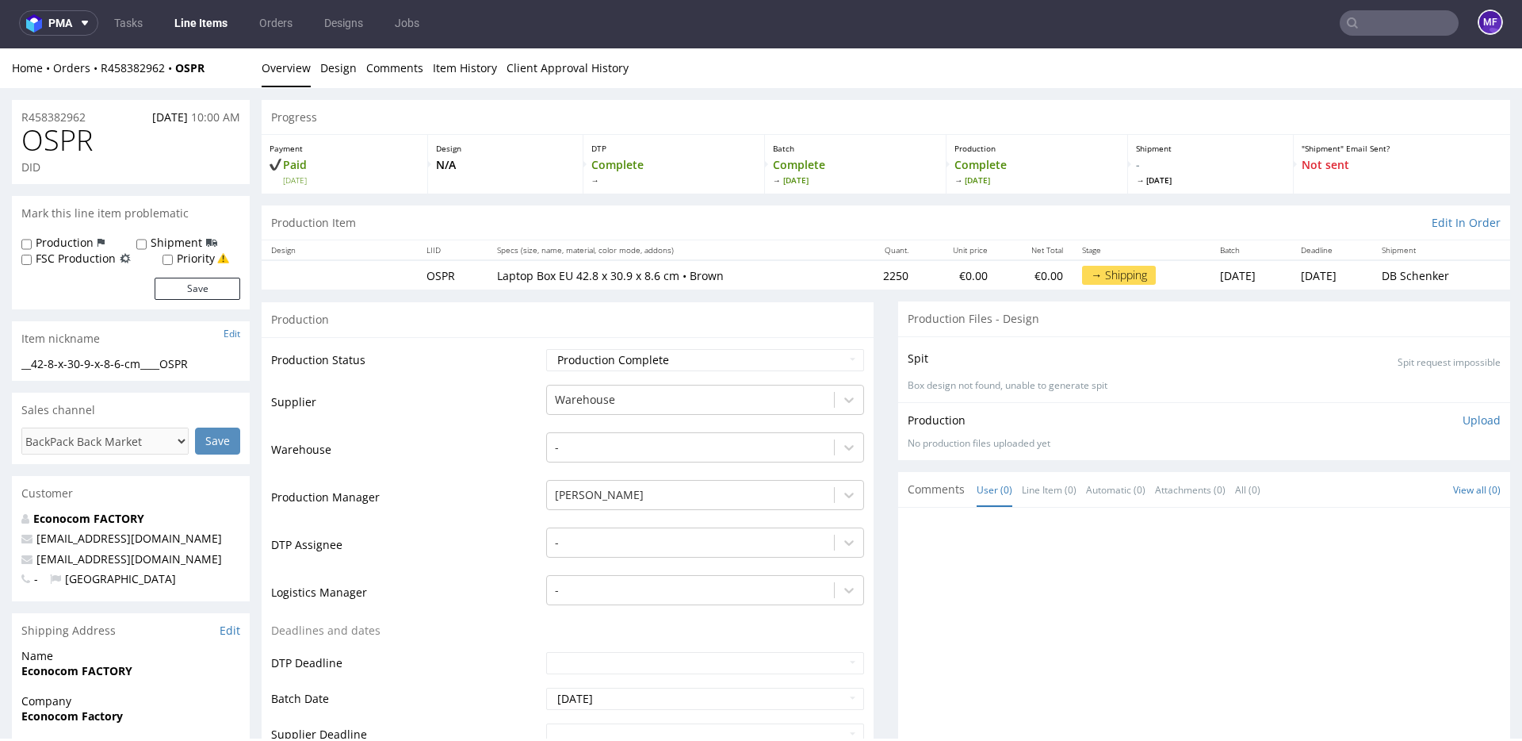
click at [688, 332] on div "Production" at bounding box center [568, 319] width 612 height 36
